Goal: Use online tool/utility: Use online tool/utility

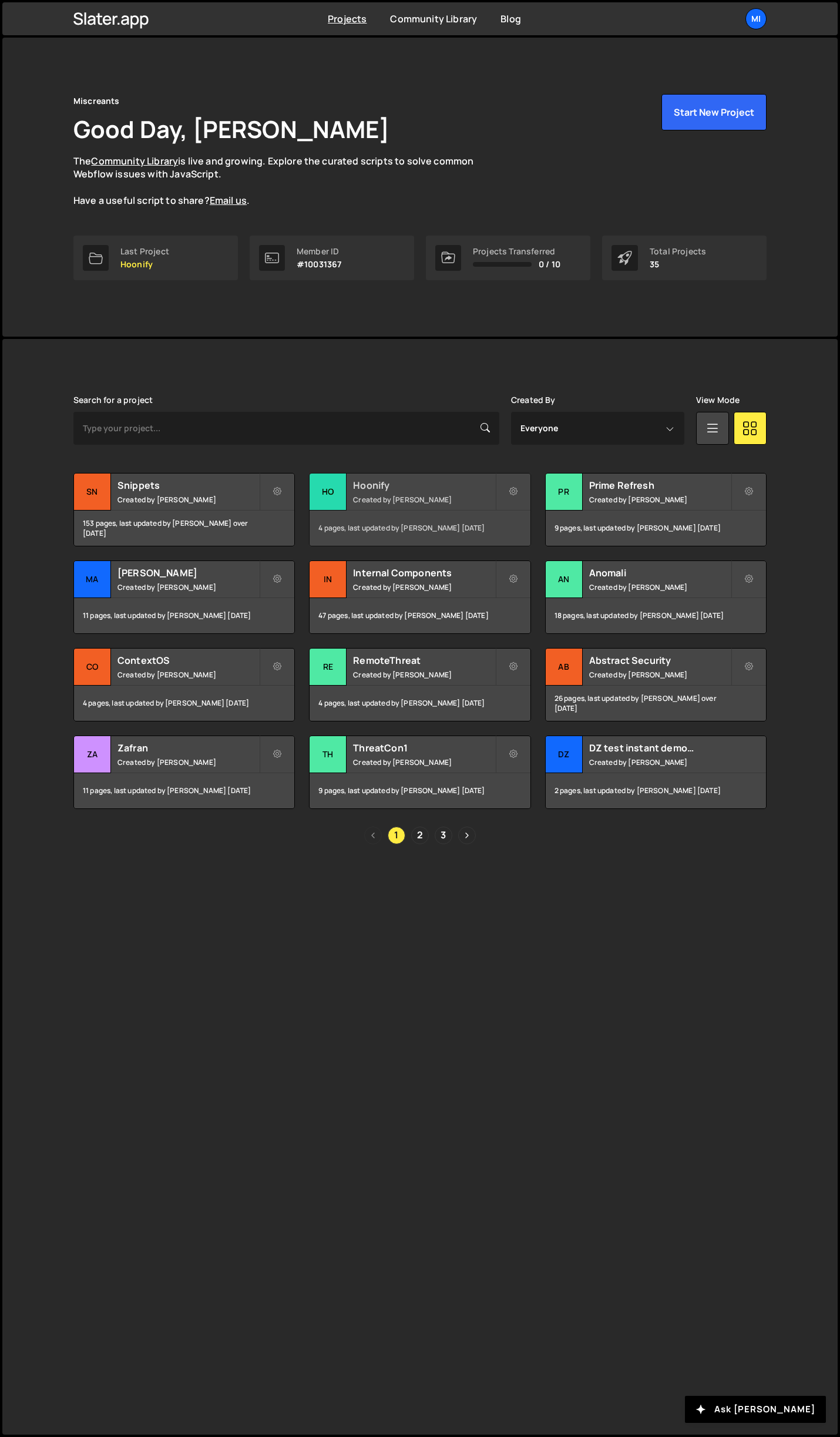
click at [392, 475] on div "Hoonify Created by Jarek Kowalczyk" at bounding box center [420, 491] width 220 height 36
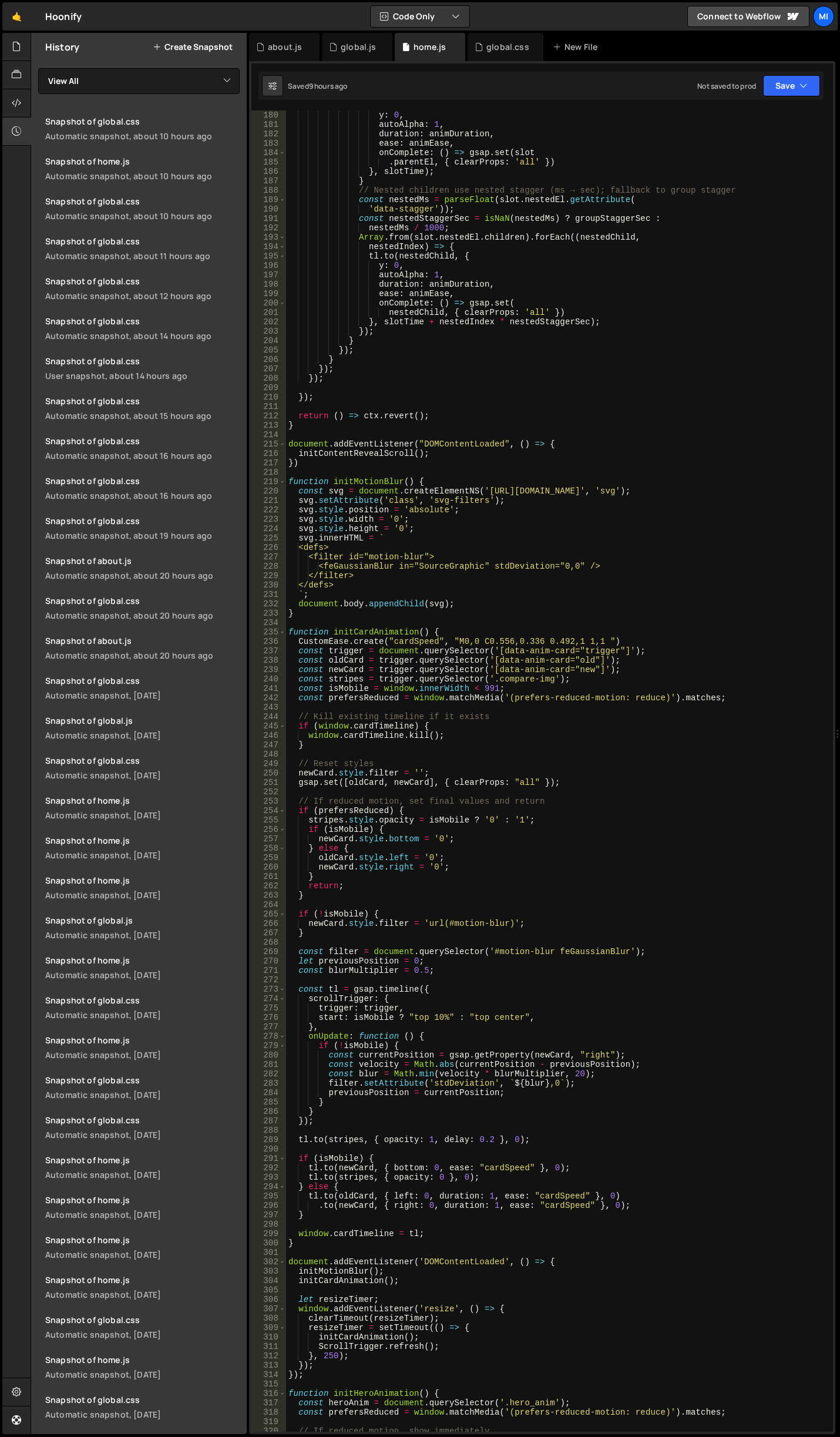
scroll to position [1692, 0]
type textarea "if (prefersReduced) {"
click at [578, 814] on div "y : 0 , autoAlpha : 1 , duration : animDuration , ease : animEase , onComplete …" at bounding box center [557, 780] width 542 height 1340
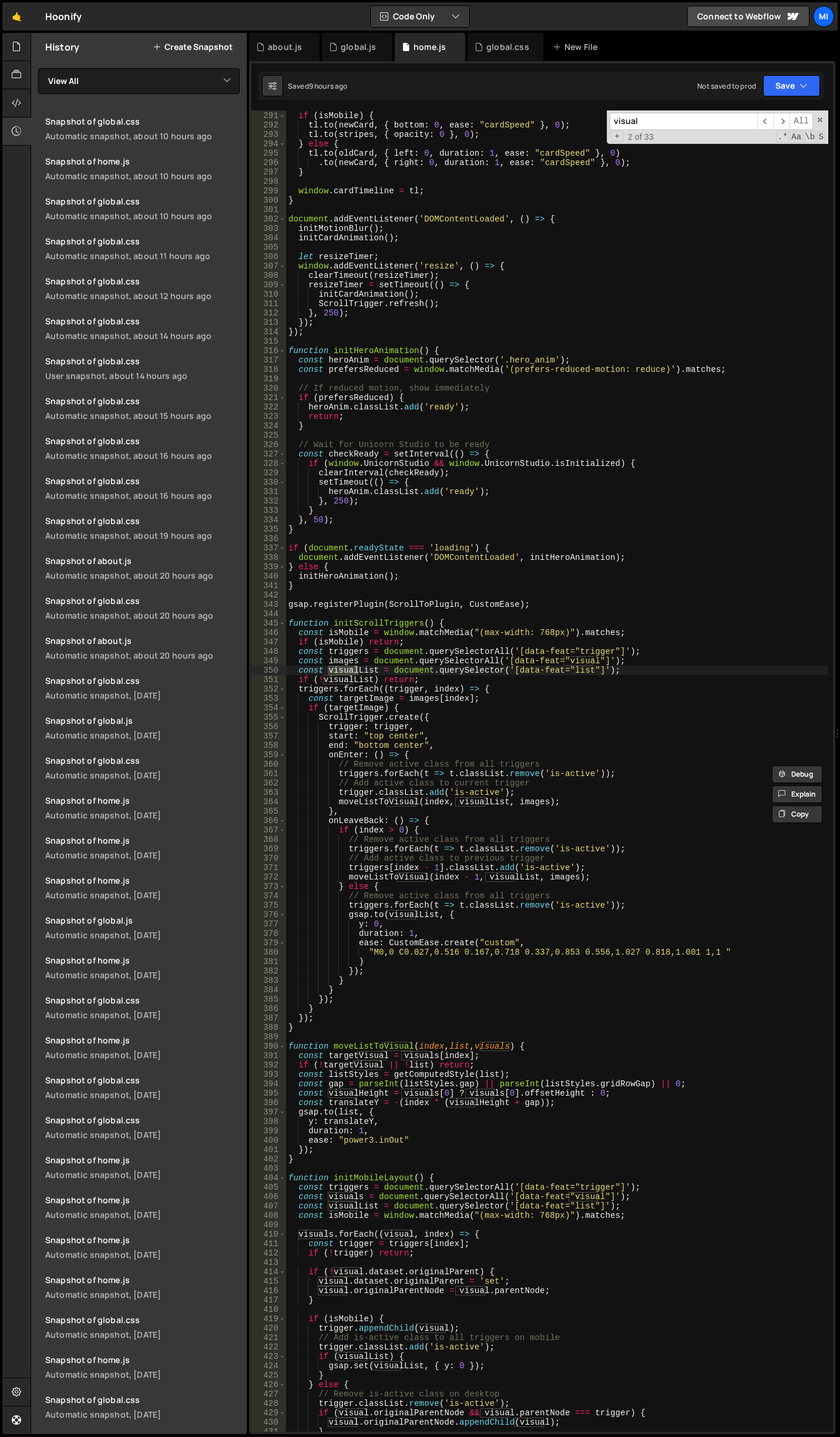
scroll to position [2735, 0]
type input "visual"
click at [578, 812] on div "if ( isMobile ) { tl . to ( newCard , { bottom : 0 , ease : "cardSpeed" } , 0 )…" at bounding box center [557, 771] width 542 height 1340
click at [565, 837] on div "if ( isMobile ) { tl . to ( newCard , { bottom : 0 , ease : "cardSpeed" } , 0 )…" at bounding box center [557, 771] width 542 height 1340
click at [407, 741] on div "if ( isMobile ) { tl . to ( newCard , { bottom : 0 , ease : "cardSpeed" } , 0 )…" at bounding box center [557, 771] width 542 height 1340
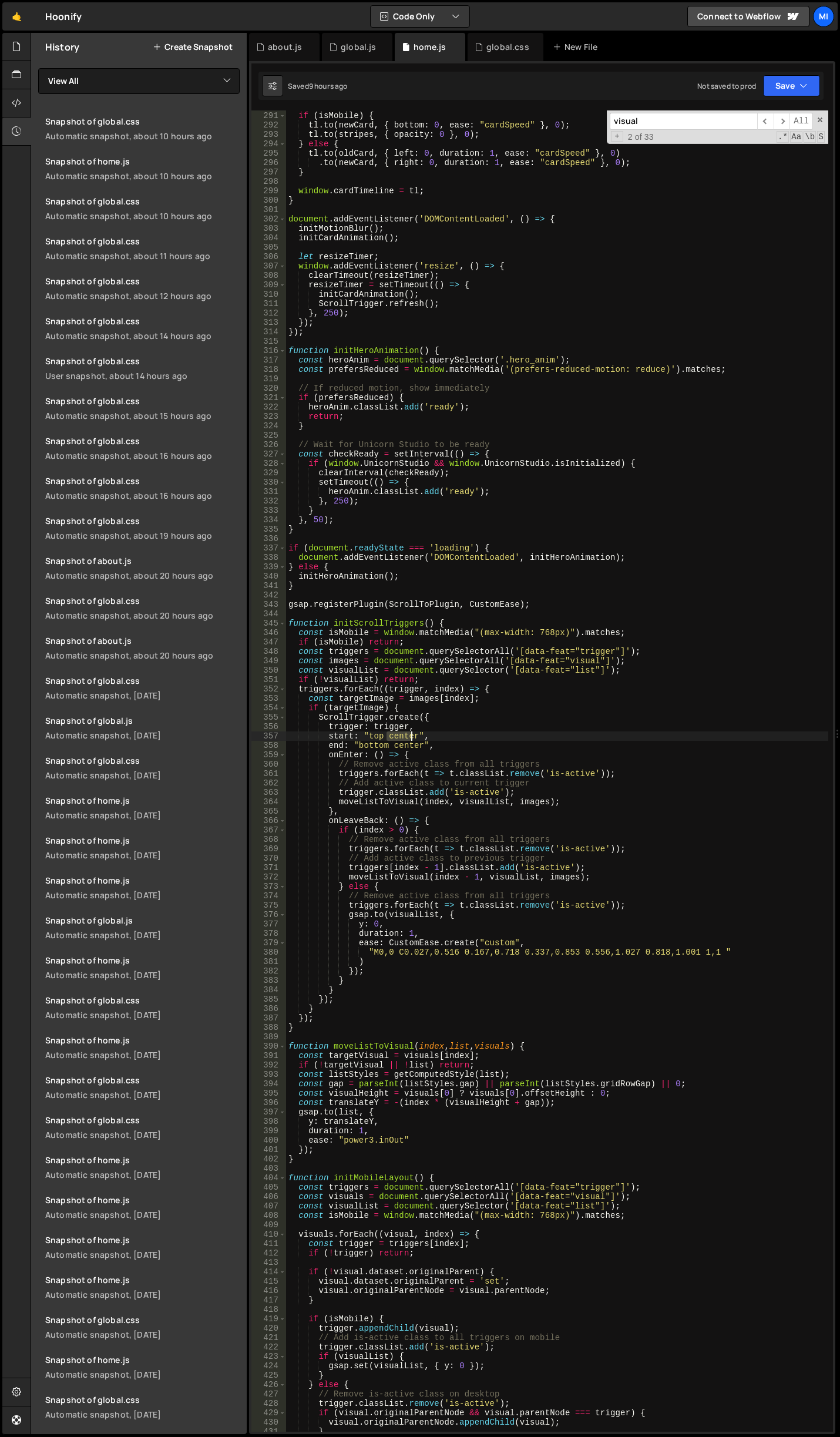
drag, startPoint x: 385, startPoint y: 739, endPoint x: 413, endPoint y: 736, distance: 28.2
click at [413, 736] on div "if ( isMobile ) { tl . to ( newCard , { bottom : 0 , ease : "cardSpeed" } , 0 )…" at bounding box center [557, 771] width 542 height 1340
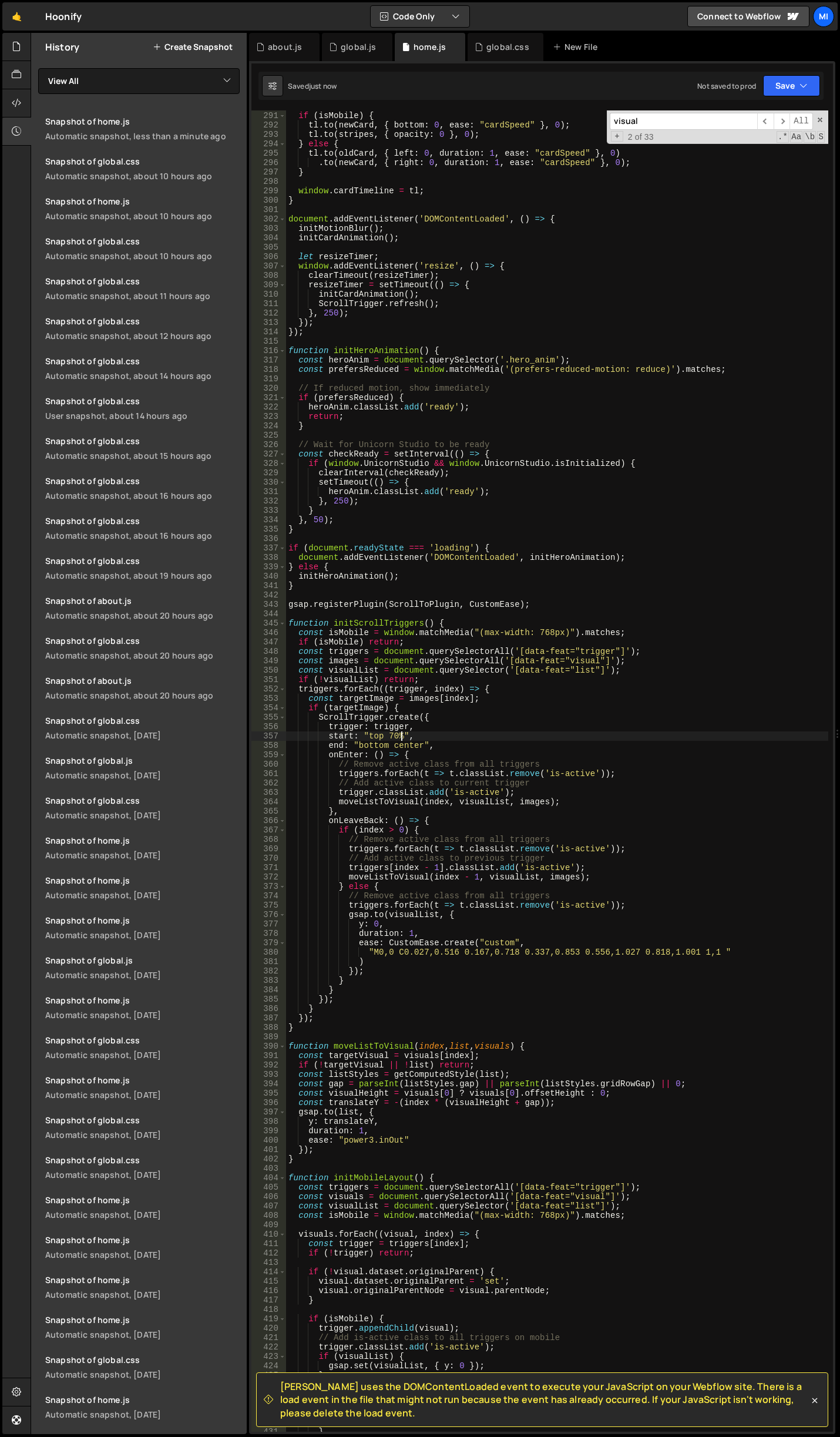
type textarea "start: "top 70%","
